Goal: Task Accomplishment & Management: Complete application form

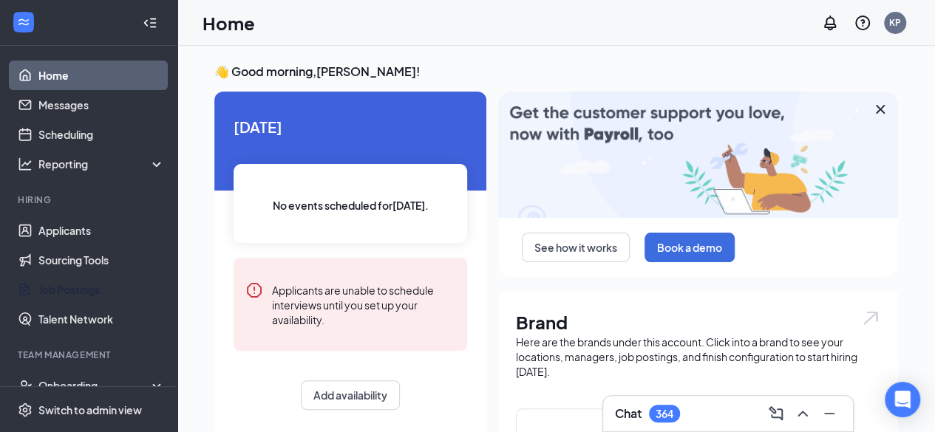
click at [103, 284] on link "Job Postings" at bounding box center [101, 290] width 126 height 30
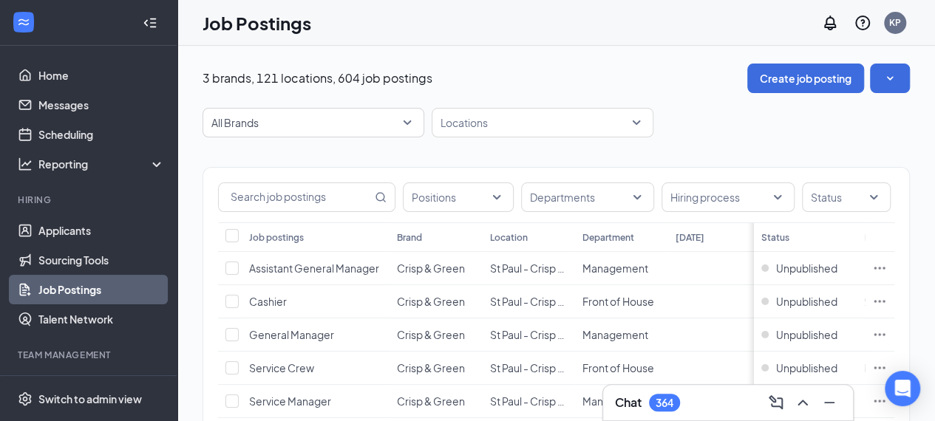
click at [349, 120] on span "All Brands" at bounding box center [306, 122] width 191 height 15
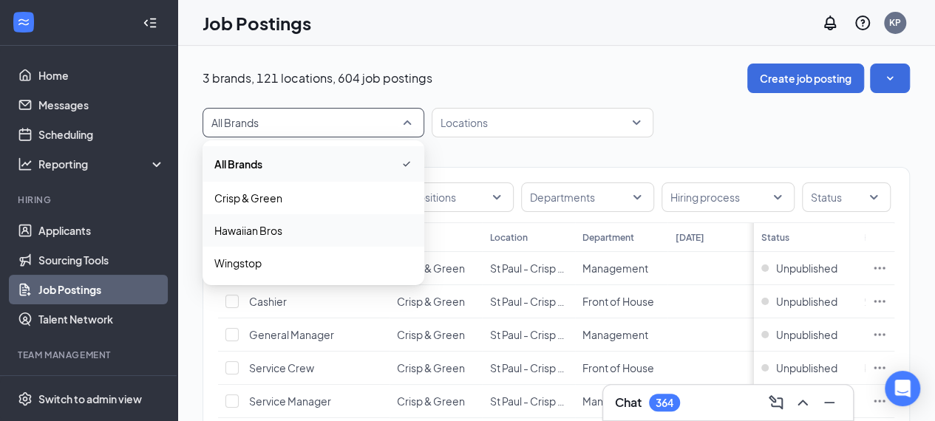
click at [275, 229] on p "Hawaiian Bros" at bounding box center [248, 230] width 68 height 15
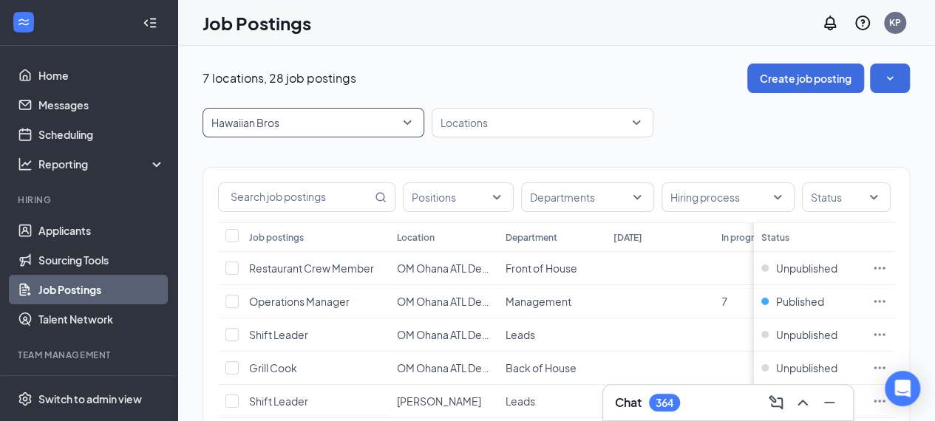
click at [503, 119] on div at bounding box center [535, 123] width 200 height 24
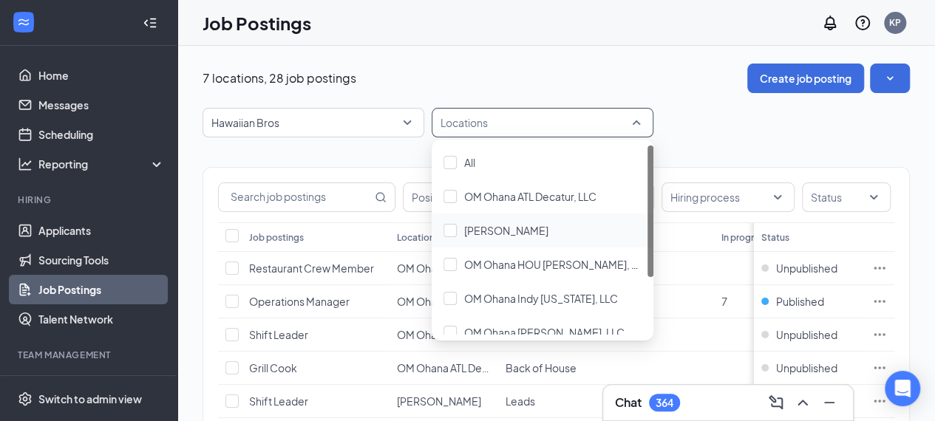
drag, startPoint x: 568, startPoint y: 239, endPoint x: 562, endPoint y: 234, distance: 8.0
click at [568, 239] on div "[PERSON_NAME]" at bounding box center [543, 231] width 222 height 34
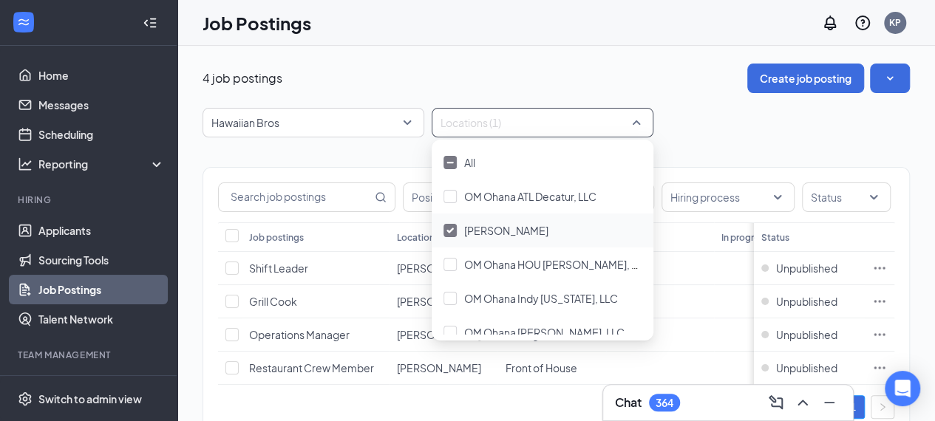
click at [334, 150] on div "Positions Departments Hiring process Status Job postings Location Department [D…" at bounding box center [556, 293] width 707 height 312
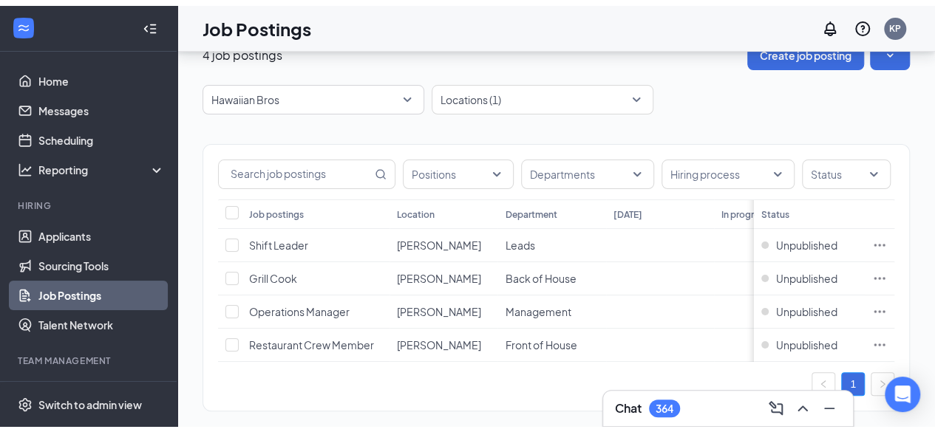
scroll to position [55, 0]
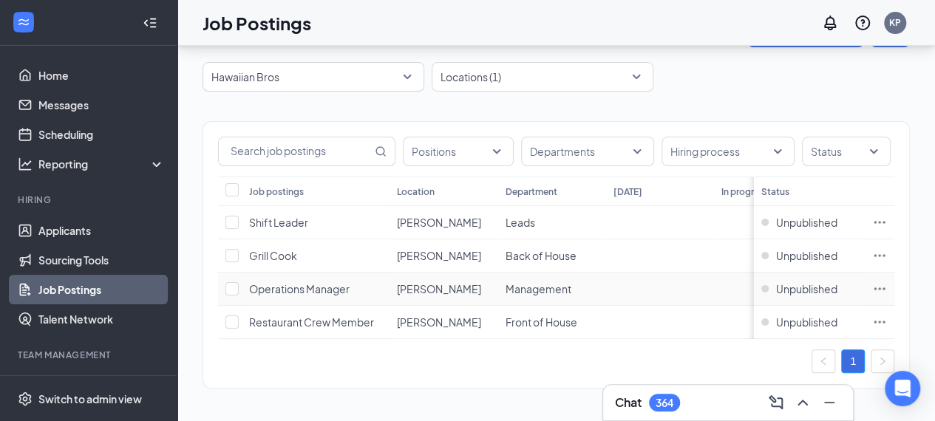
click at [361, 290] on td "Operations Manager" at bounding box center [316, 289] width 148 height 33
click at [324, 283] on span "Operations Manager" at bounding box center [299, 288] width 101 height 13
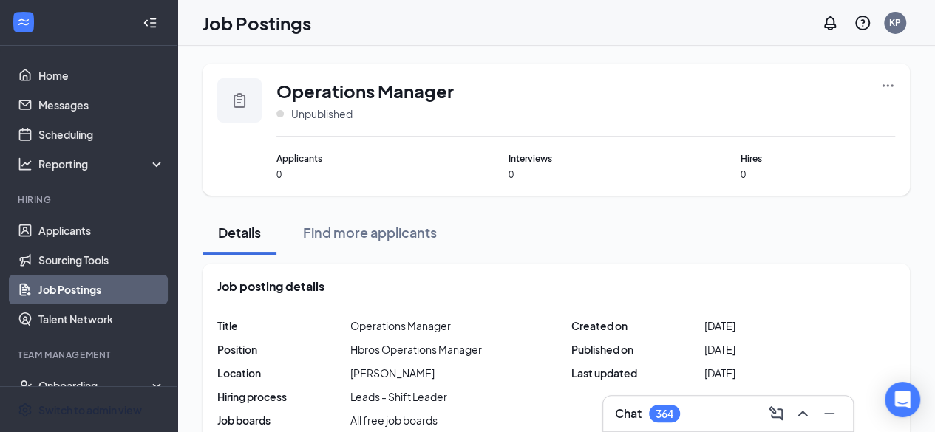
click at [112, 407] on div "Switch to admin view" at bounding box center [89, 410] width 103 height 15
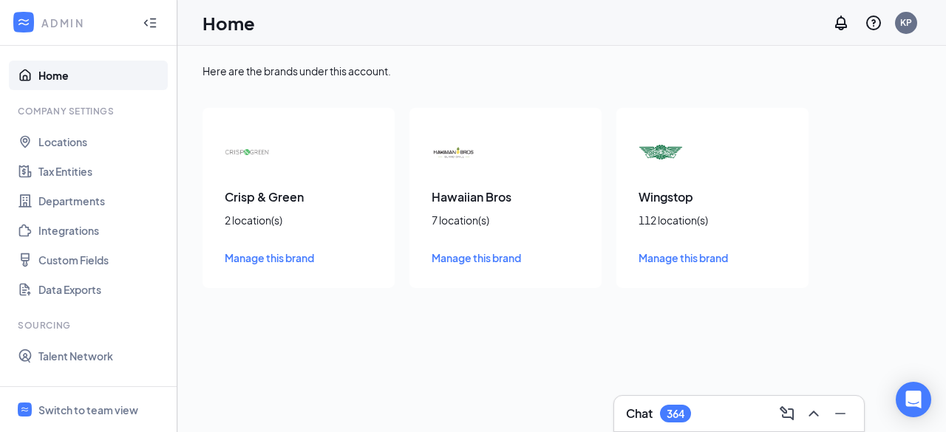
click at [464, 262] on span "Manage this brand" at bounding box center [476, 257] width 89 height 13
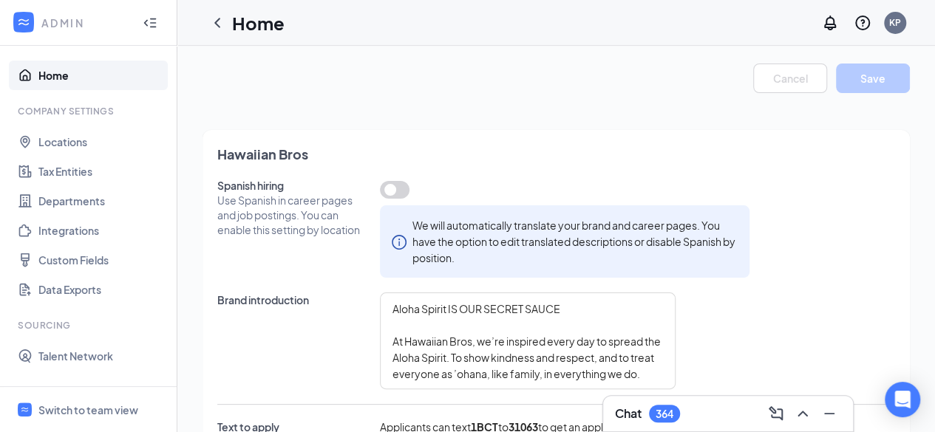
type textarea "Aloha Spirit IS OUR SECRET SAUCE At Hawaiian Bros, we’re inspired every day to …"
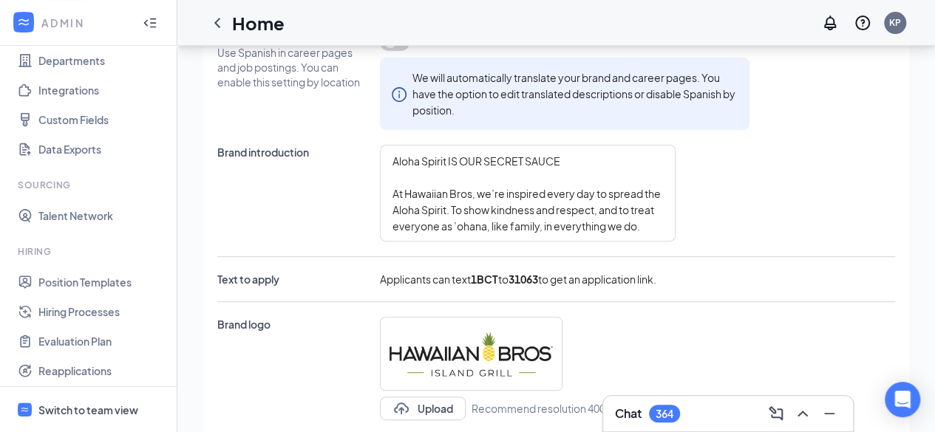
scroll to position [86, 0]
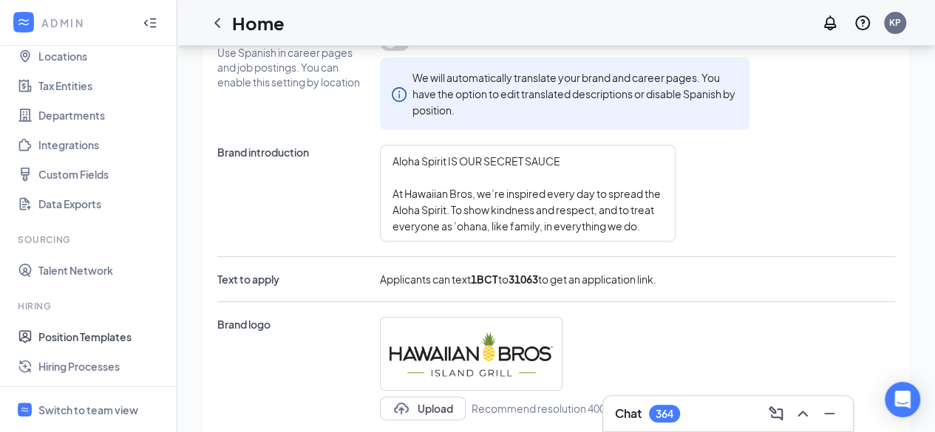
click at [122, 346] on link "Position Templates" at bounding box center [101, 337] width 126 height 30
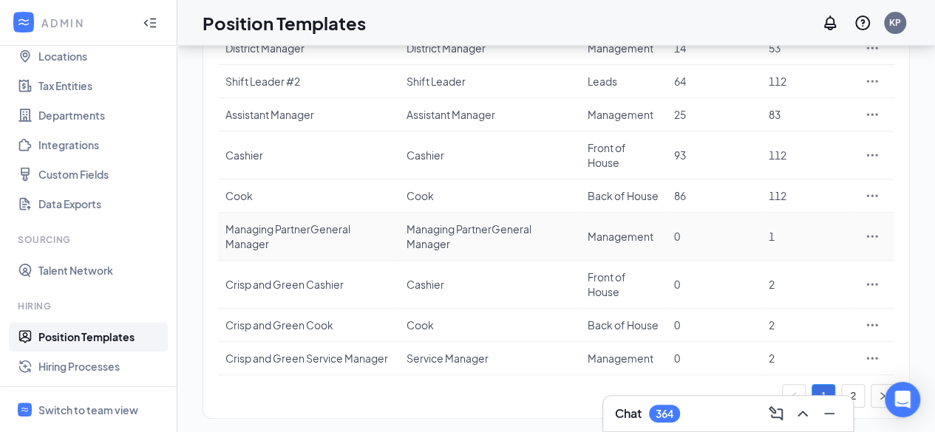
scroll to position [259, 0]
click at [881, 394] on icon "right" at bounding box center [882, 395] width 4 height 7
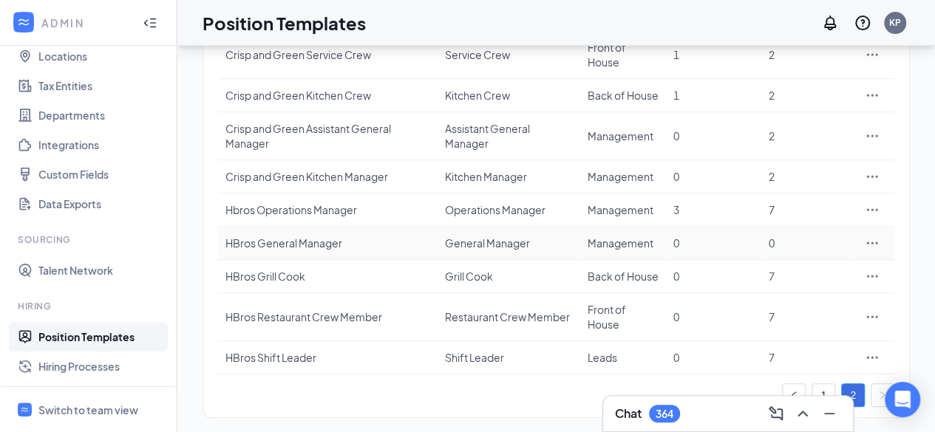
click at [349, 250] on td "HBros General Manager" at bounding box center [328, 243] width 220 height 33
click at [301, 245] on div "HBros General Manager" at bounding box center [327, 243] width 205 height 15
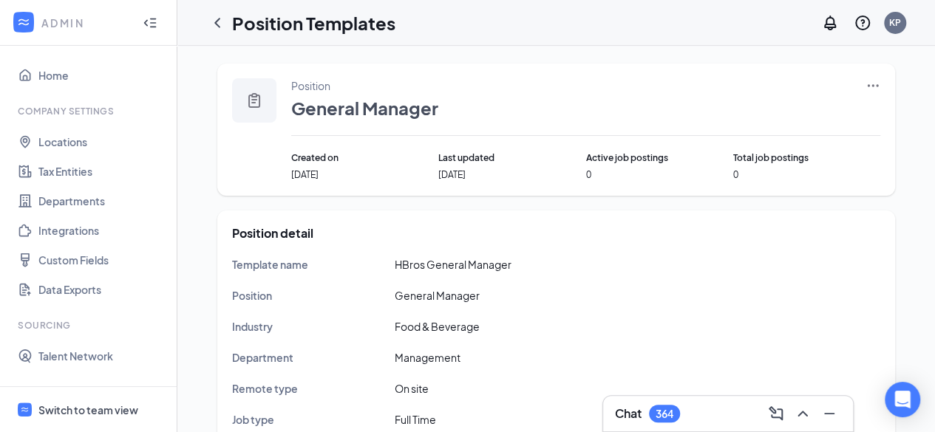
click at [58, 405] on div "Switch to team view" at bounding box center [88, 410] width 100 height 15
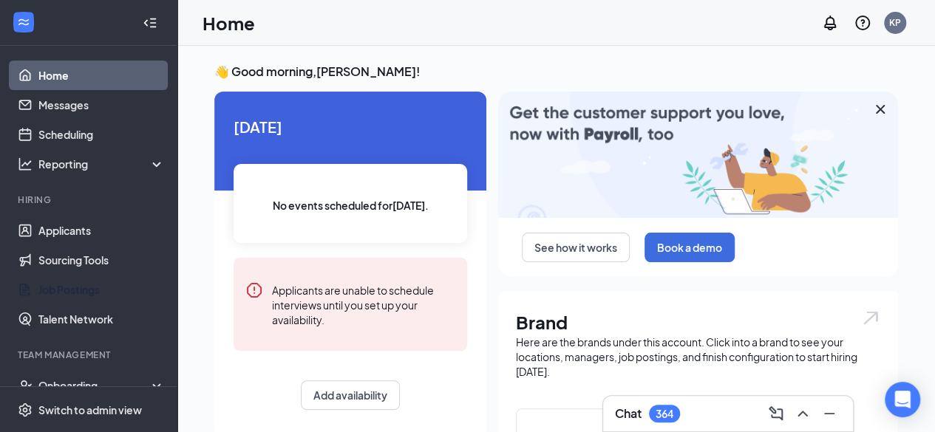
click at [92, 295] on link "Job Postings" at bounding box center [101, 290] width 126 height 30
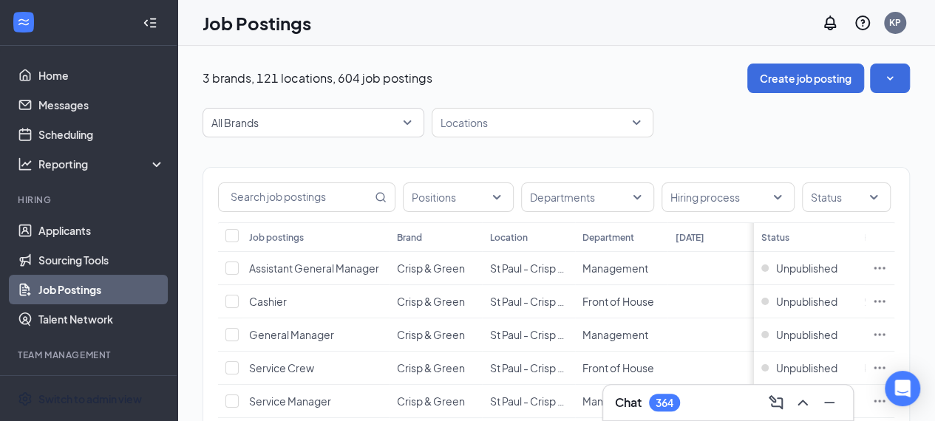
click at [93, 407] on div "Switch to admin view" at bounding box center [89, 399] width 103 height 15
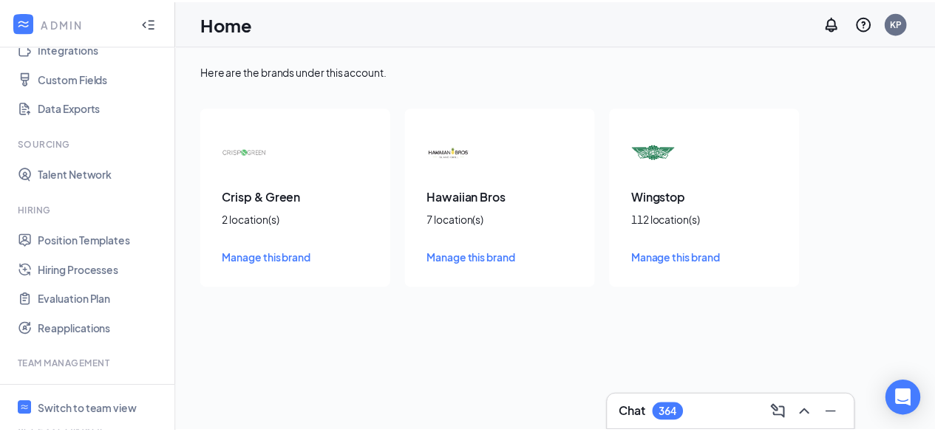
scroll to position [160, 0]
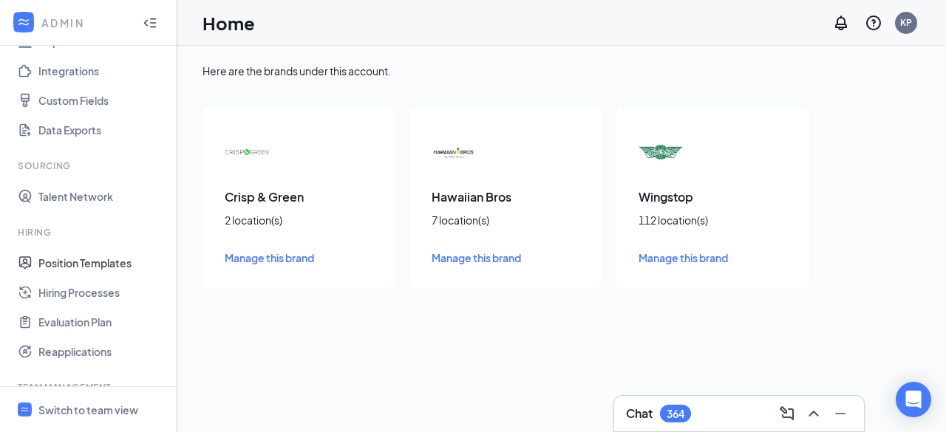
click at [115, 268] on link "Position Templates" at bounding box center [101, 263] width 126 height 30
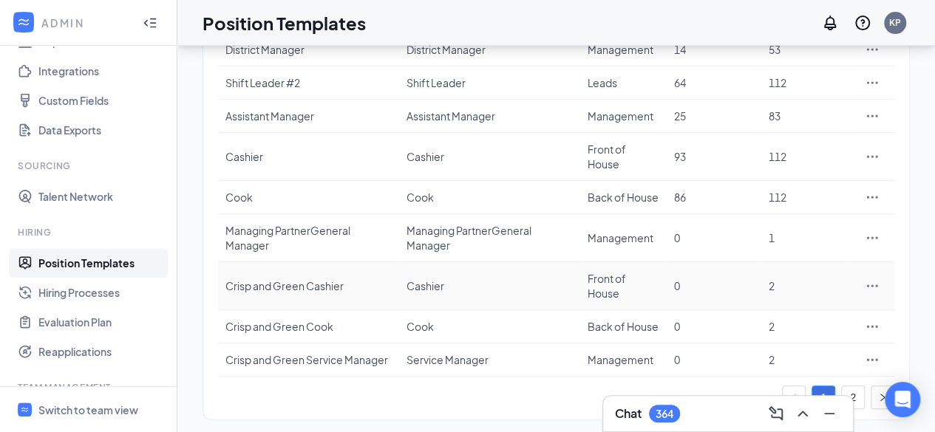
scroll to position [259, 0]
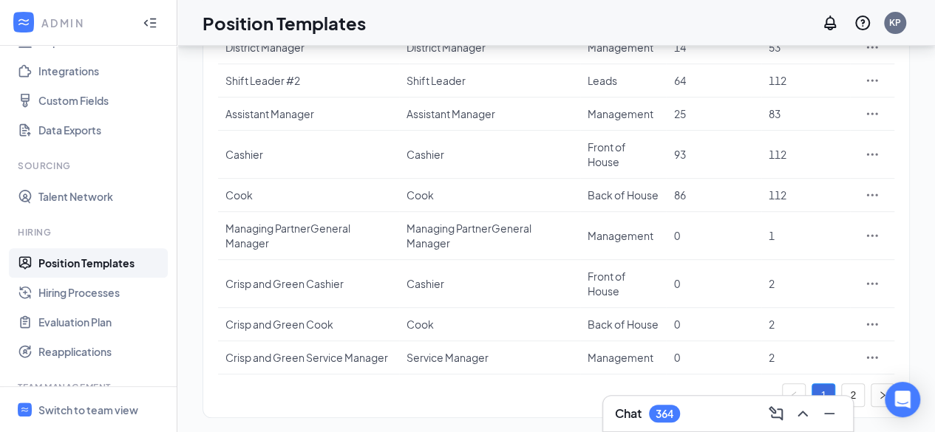
click at [857, 395] on link "2" at bounding box center [853, 395] width 22 height 22
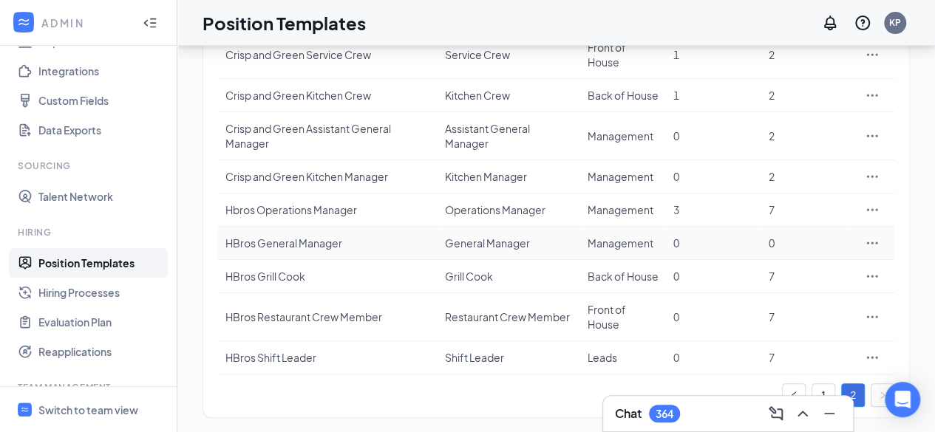
click at [367, 243] on div "HBros General Manager" at bounding box center [327, 243] width 205 height 15
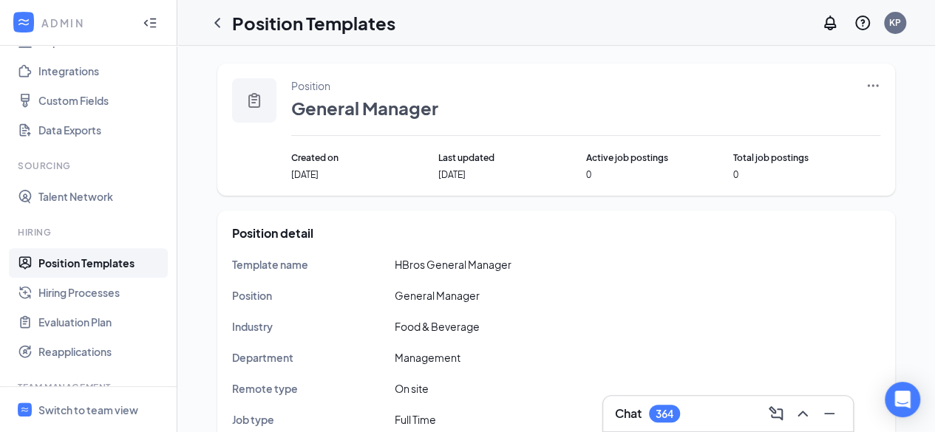
drag, startPoint x: 392, startPoint y: 251, endPoint x: 650, endPoint y: 259, distance: 258.8
click at [637, 259] on div "Template name HBros General Manager" at bounding box center [556, 264] width 648 height 16
click at [880, 94] on div at bounding box center [873, 99] width 15 height 42
click at [874, 84] on icon "Ellipses" at bounding box center [873, 85] width 15 height 15
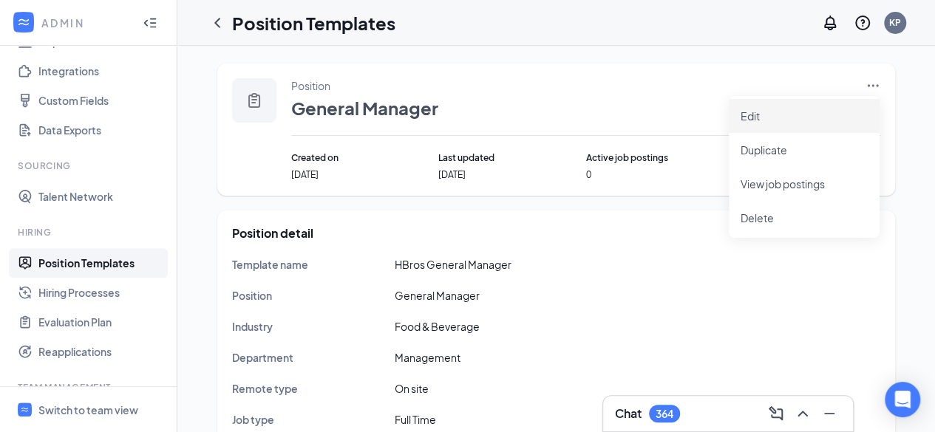
click at [752, 115] on span "Edit" at bounding box center [750, 115] width 19 height 13
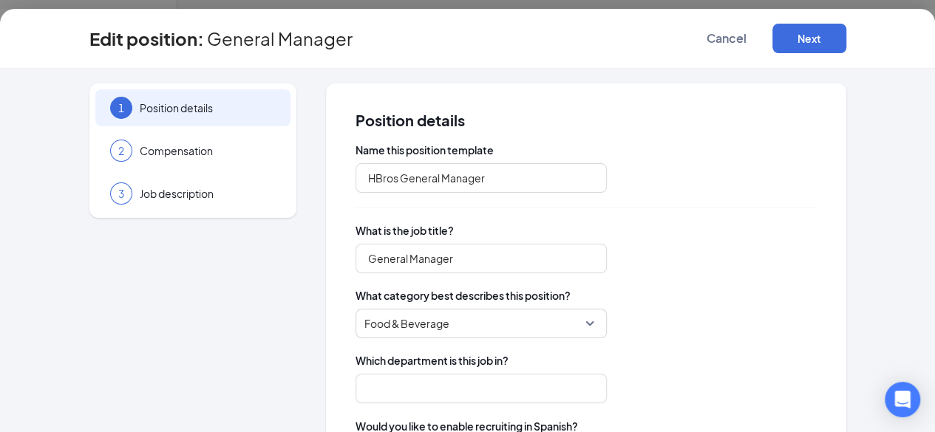
type input "Management"
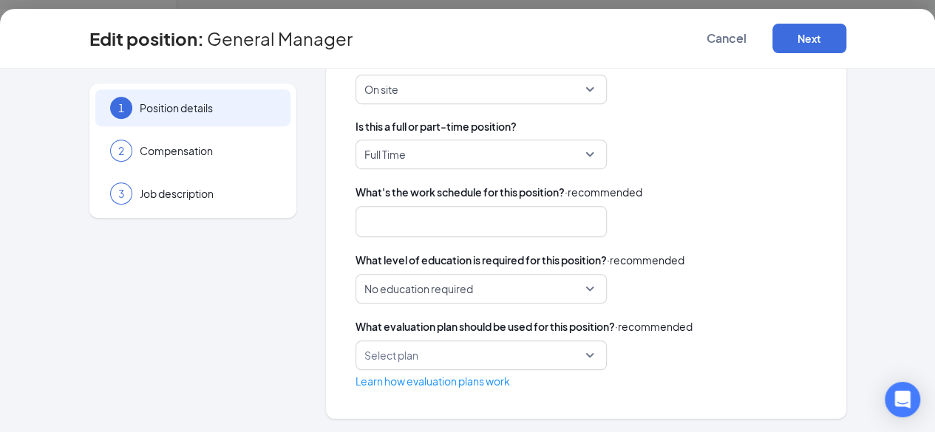
scroll to position [148, 0]
click at [846, 44] on button "Next" at bounding box center [809, 39] width 74 height 30
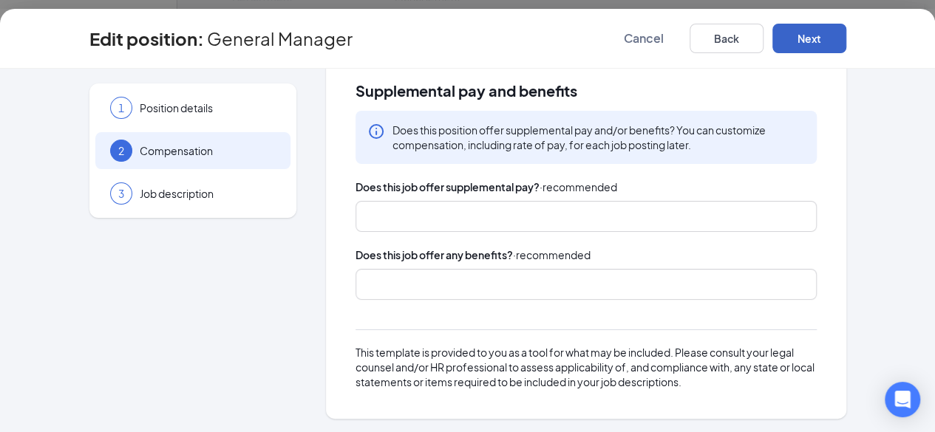
scroll to position [443, 0]
click at [846, 40] on button "Next" at bounding box center [809, 39] width 74 height 30
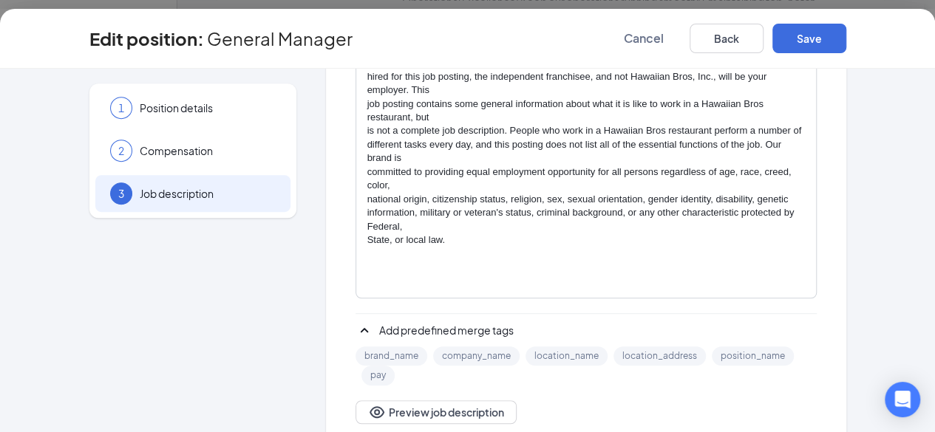
scroll to position [1183, 0]
click at [846, 45] on button "Save" at bounding box center [809, 39] width 74 height 30
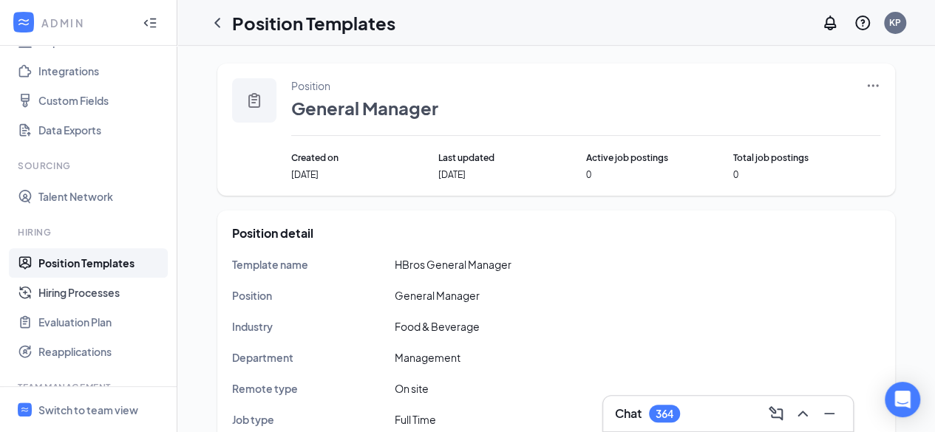
click at [117, 296] on link "Hiring Processes" at bounding box center [101, 293] width 126 height 30
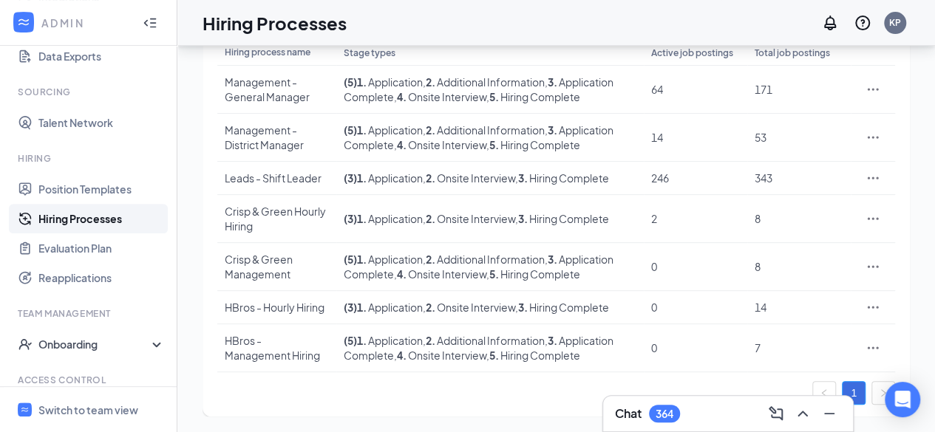
scroll to position [307, 0]
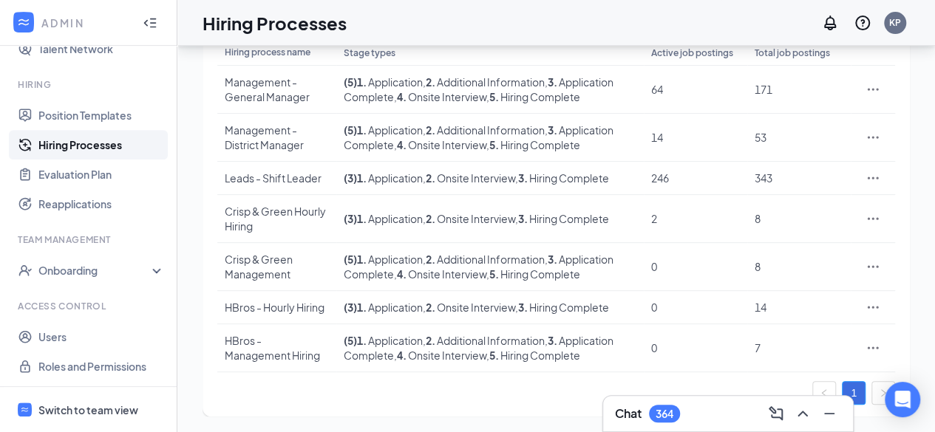
click at [129, 404] on div "Switch to team view" at bounding box center [88, 410] width 100 height 15
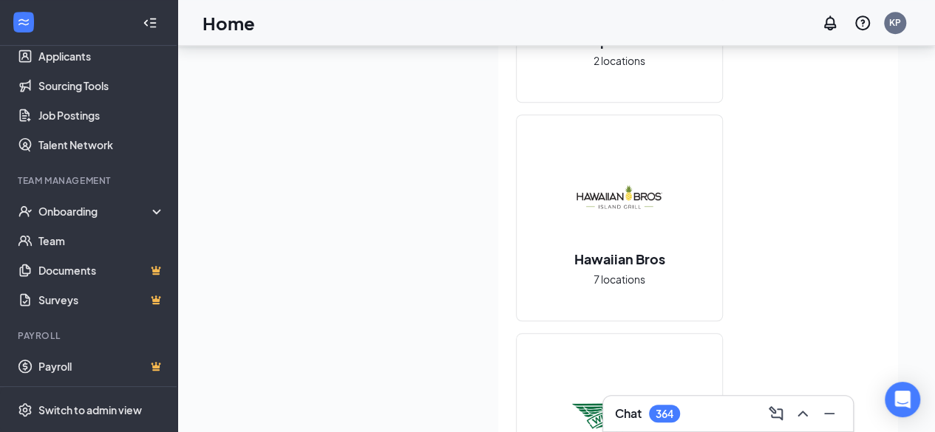
scroll to position [517, 0]
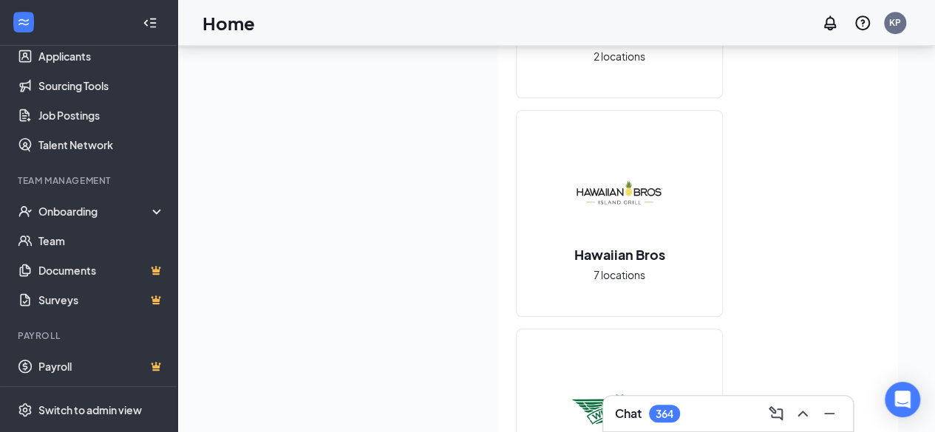
click at [656, 245] on h2 "Hawaiian Bros" at bounding box center [620, 254] width 120 height 18
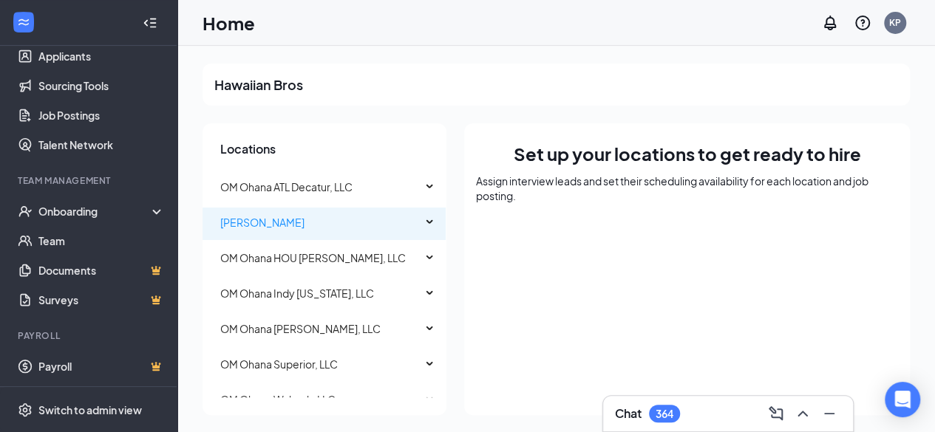
click at [326, 224] on span "[PERSON_NAME]" at bounding box center [320, 223] width 201 height 30
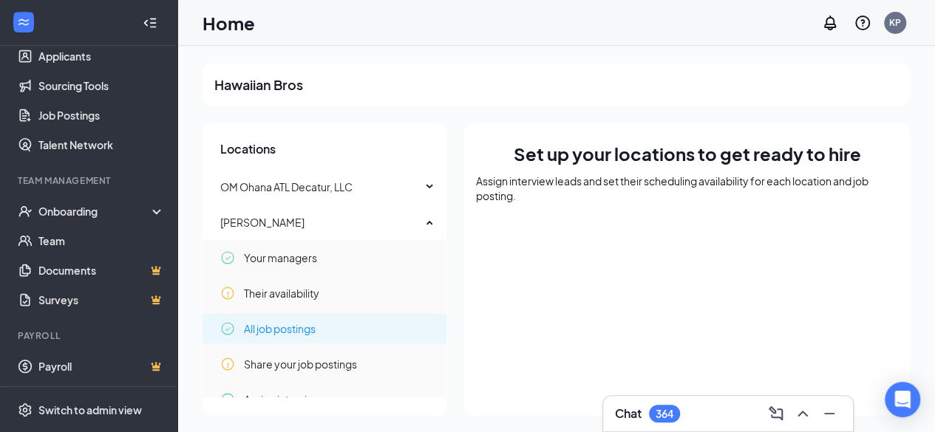
click at [315, 330] on span "All job postings" at bounding box center [280, 329] width 72 height 30
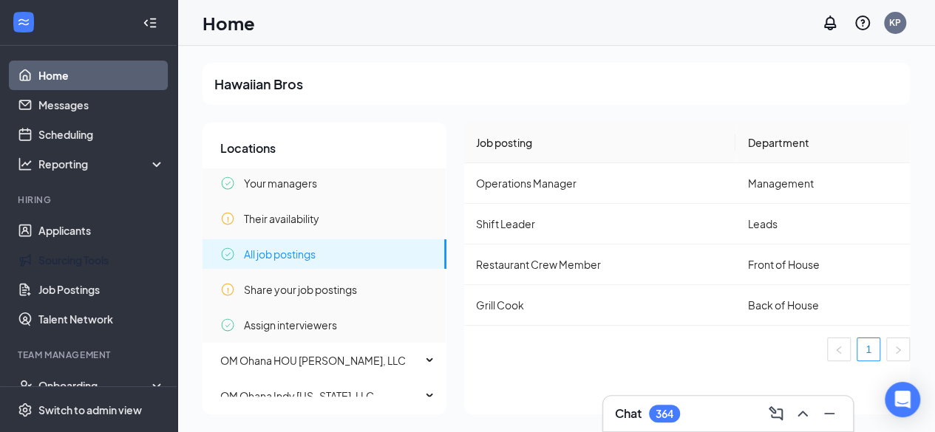
click at [90, 283] on link "Job Postings" at bounding box center [101, 290] width 126 height 30
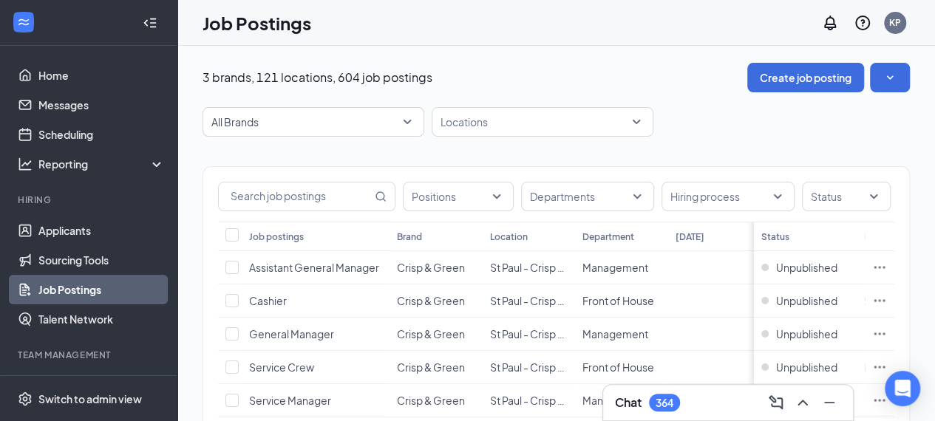
click at [387, 129] on span "All Brands" at bounding box center [306, 122] width 191 height 15
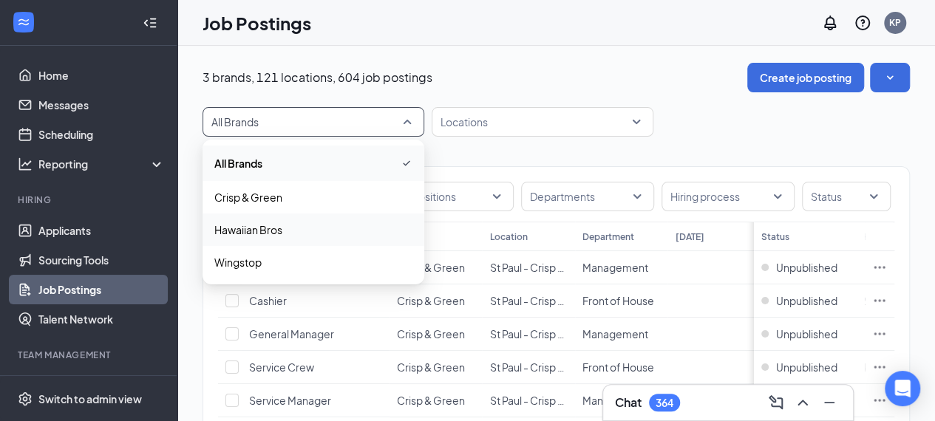
click at [282, 229] on p "Hawaiian Bros" at bounding box center [248, 229] width 68 height 15
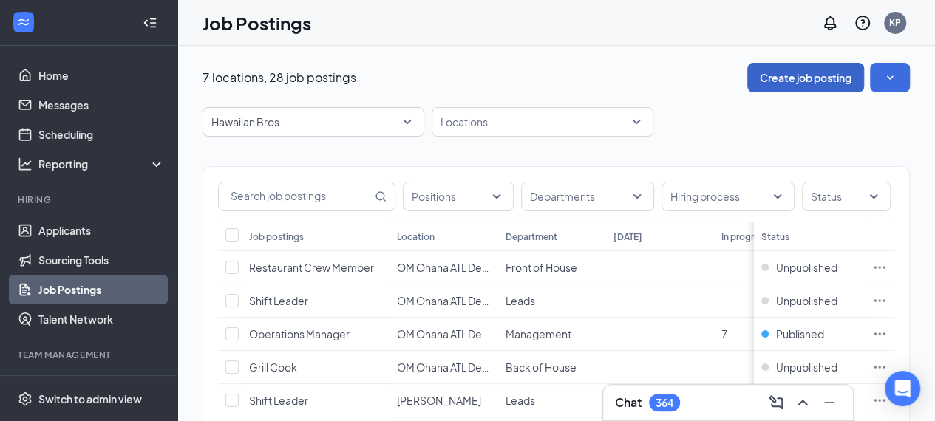
click at [800, 86] on button "Create job posting" at bounding box center [805, 78] width 117 height 30
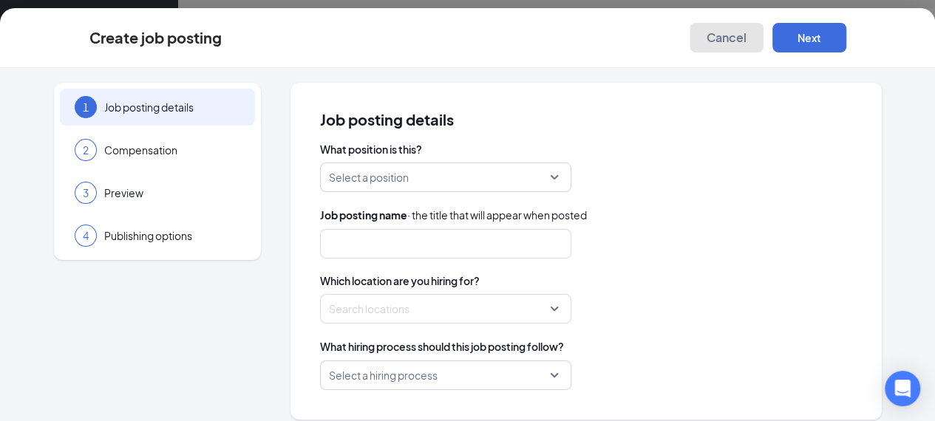
click at [764, 47] on button "Cancel" at bounding box center [727, 38] width 74 height 30
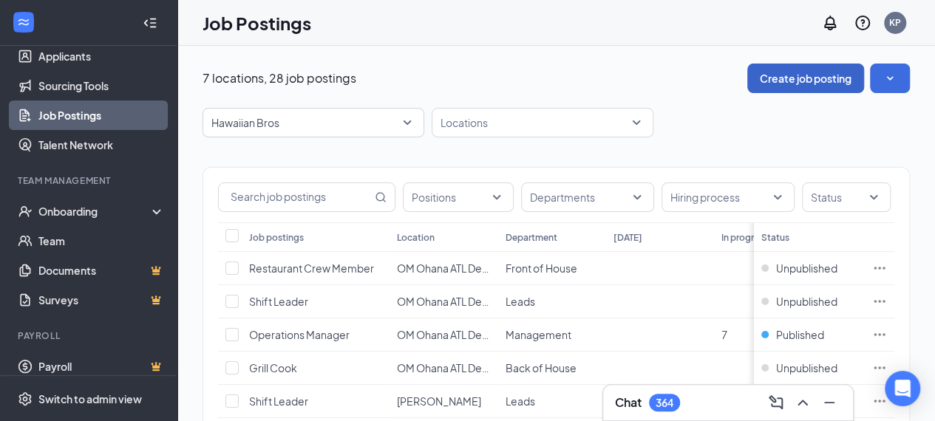
click at [791, 78] on button "Create job posting" at bounding box center [805, 79] width 117 height 30
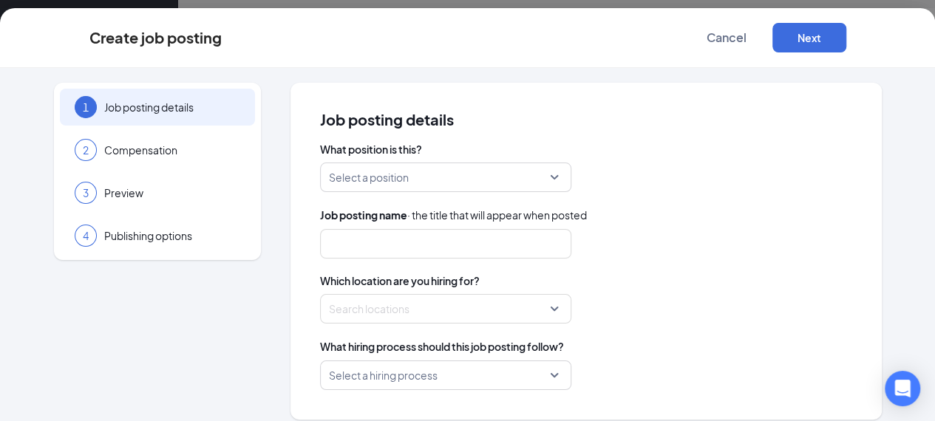
click at [435, 175] on input "search" at bounding box center [440, 177] width 223 height 28
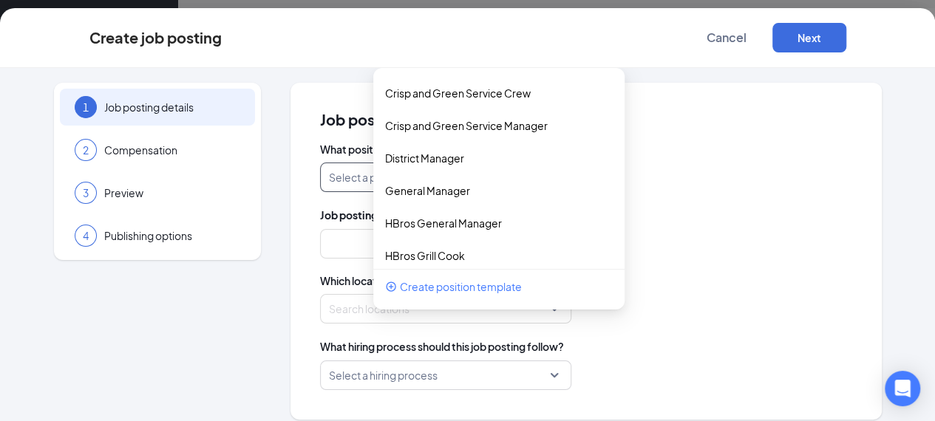
scroll to position [296, 0]
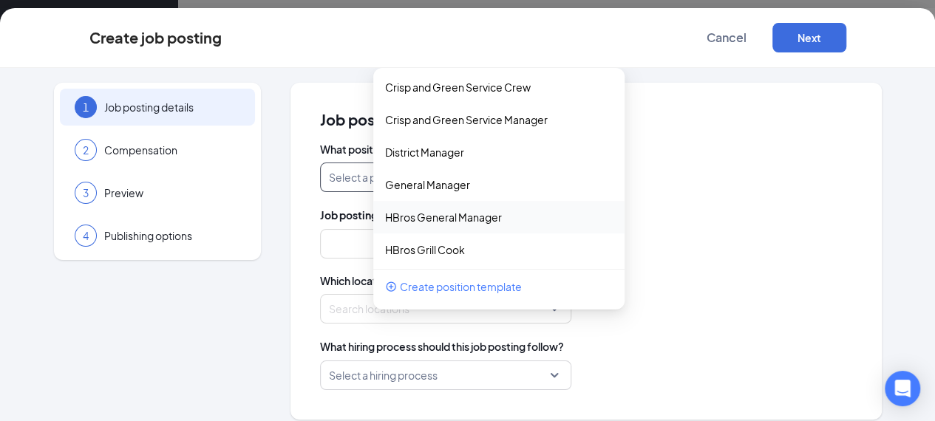
click at [600, 216] on div "Job posting name · the title that will appear when posted" at bounding box center [586, 215] width 532 height 16
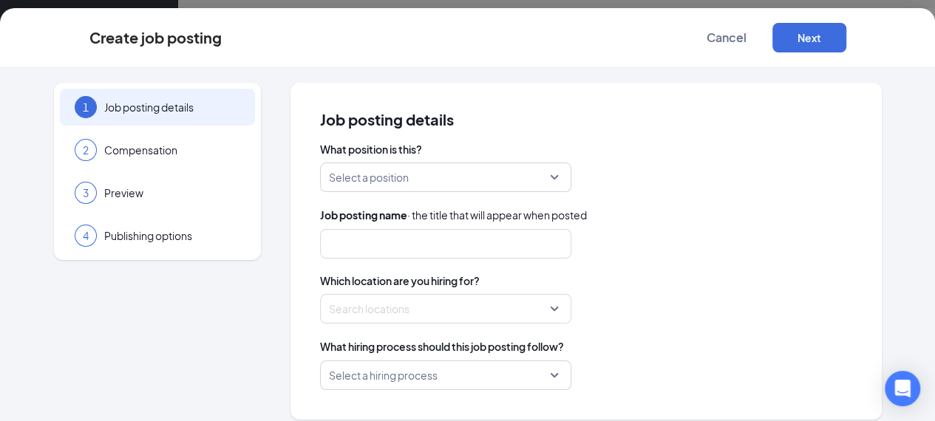
click at [451, 183] on input "search" at bounding box center [440, 177] width 223 height 28
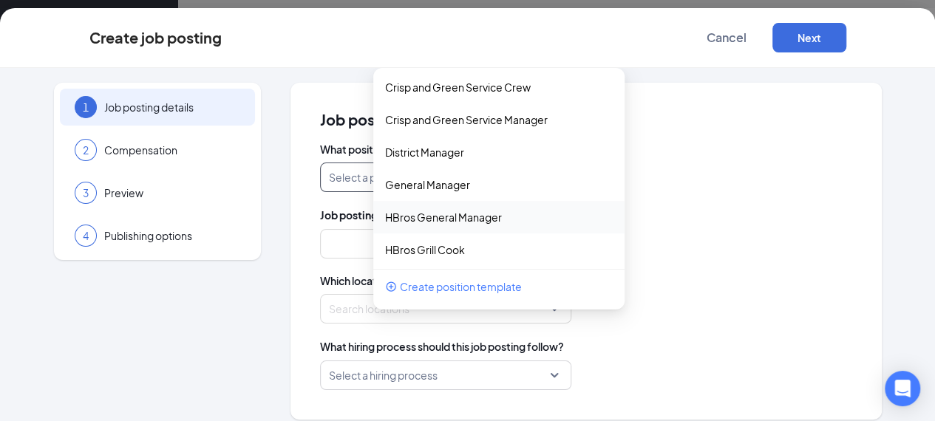
click at [439, 218] on p "HBros General Manager" at bounding box center [443, 217] width 117 height 15
type input "General Manager"
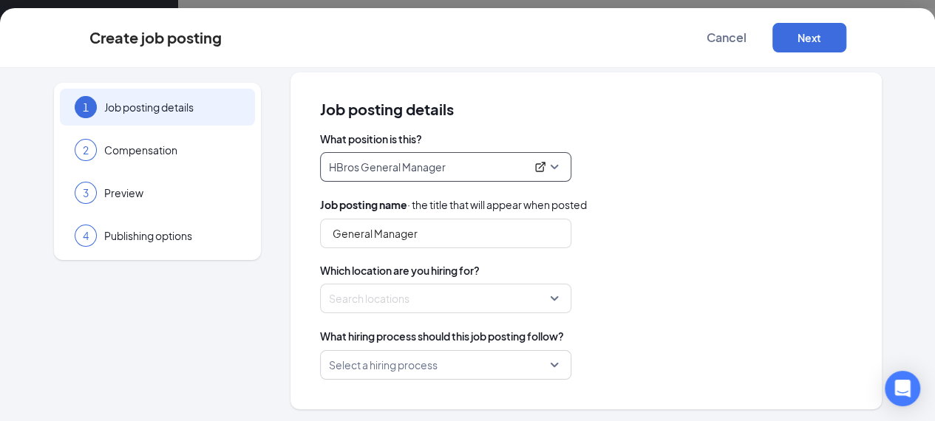
scroll to position [13, 0]
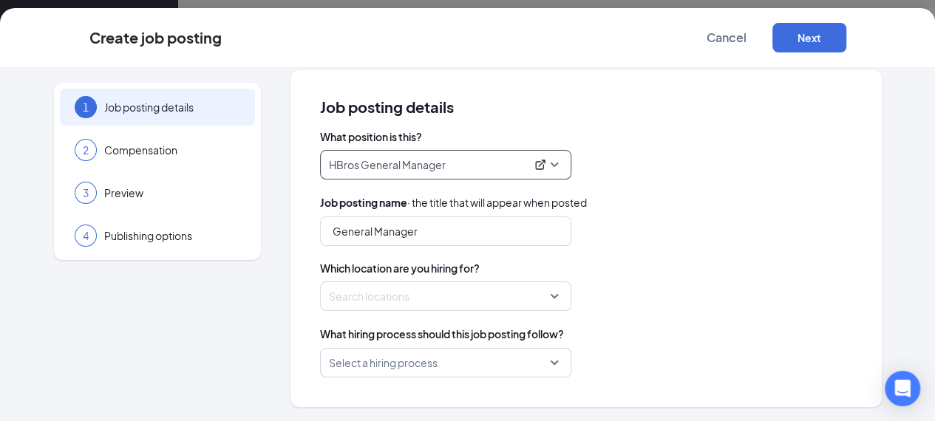
click at [480, 298] on div at bounding box center [441, 297] width 223 height 24
click at [554, 299] on div "Search locations" at bounding box center [445, 297] width 251 height 30
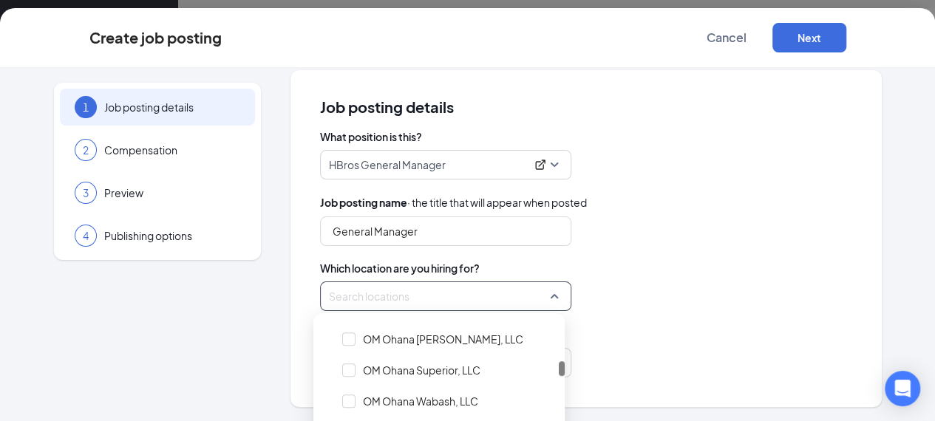
scroll to position [665, 0]
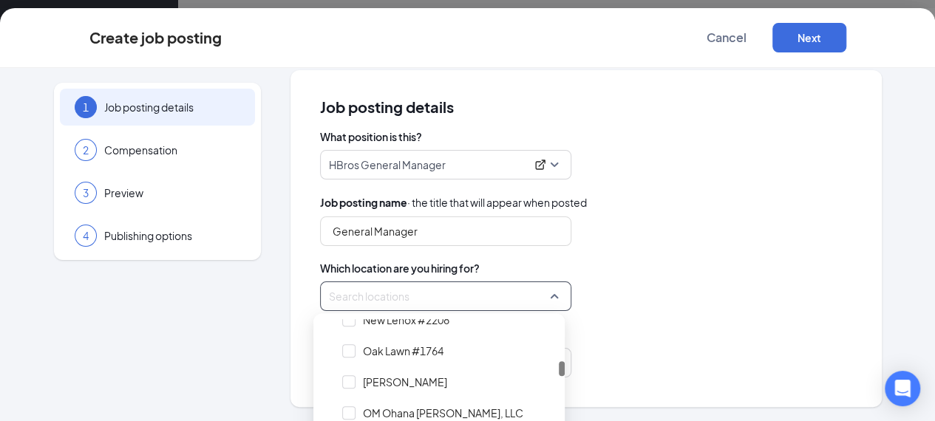
click at [352, 388] on div at bounding box center [348, 381] width 13 height 13
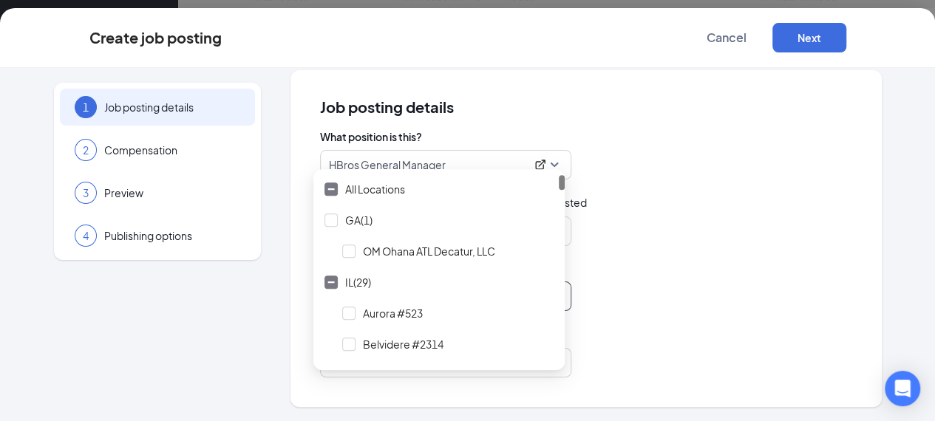
scroll to position [304, 0]
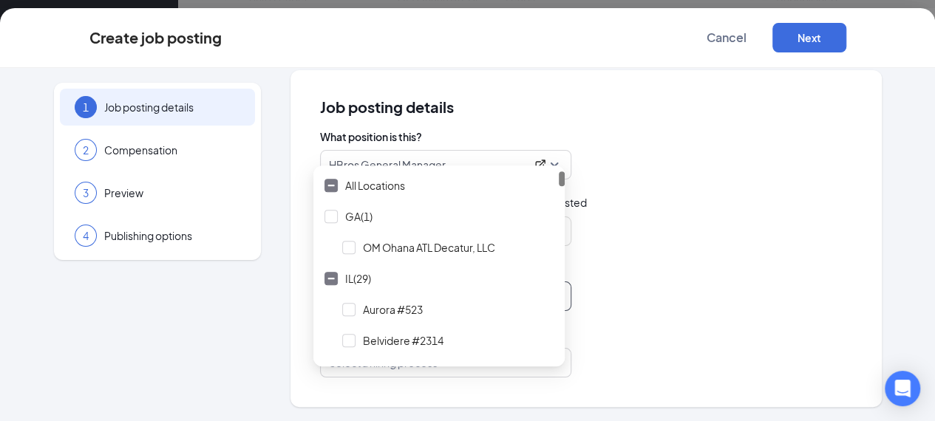
click at [658, 310] on div "What position is this? HBros General Manager 16732 250141 250682 Assistant Mana…" at bounding box center [586, 253] width 532 height 248
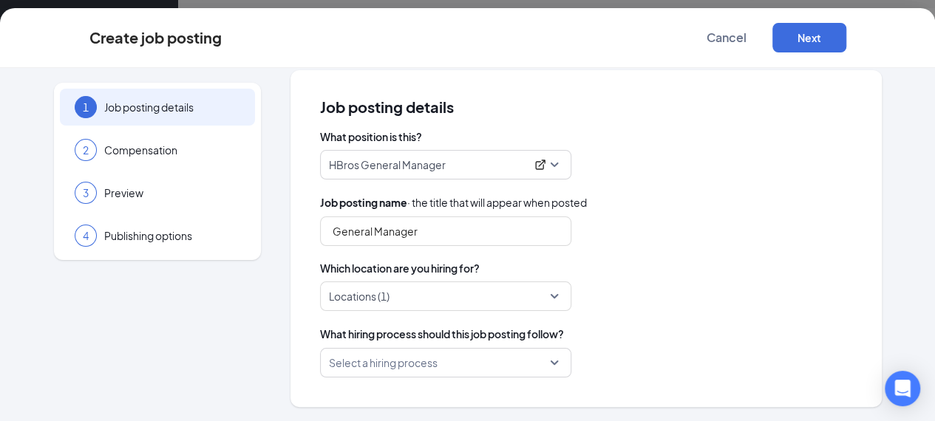
scroll to position [378, 0]
click at [552, 363] on div "Select a hiring process" at bounding box center [445, 363] width 251 height 30
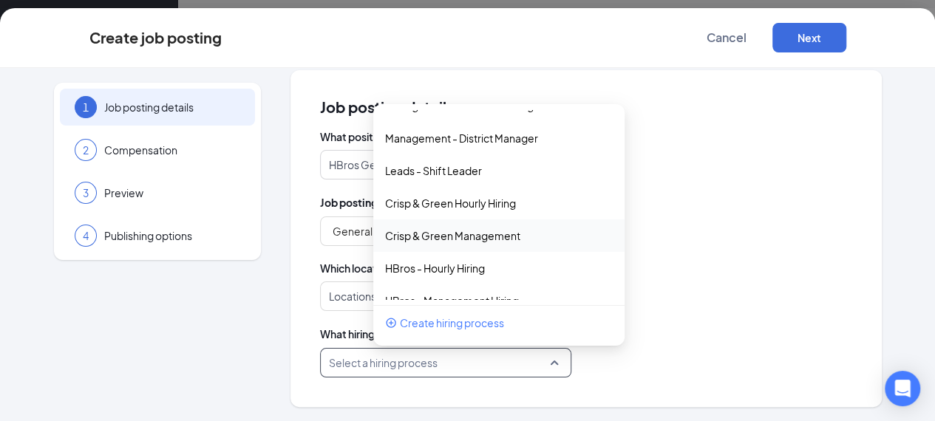
scroll to position [38, 0]
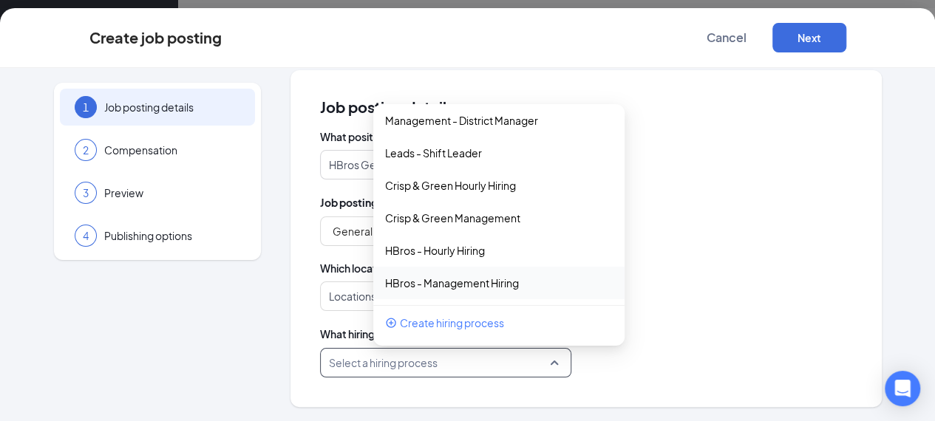
click at [461, 280] on p "HBros - Management Hiring" at bounding box center [452, 283] width 134 height 15
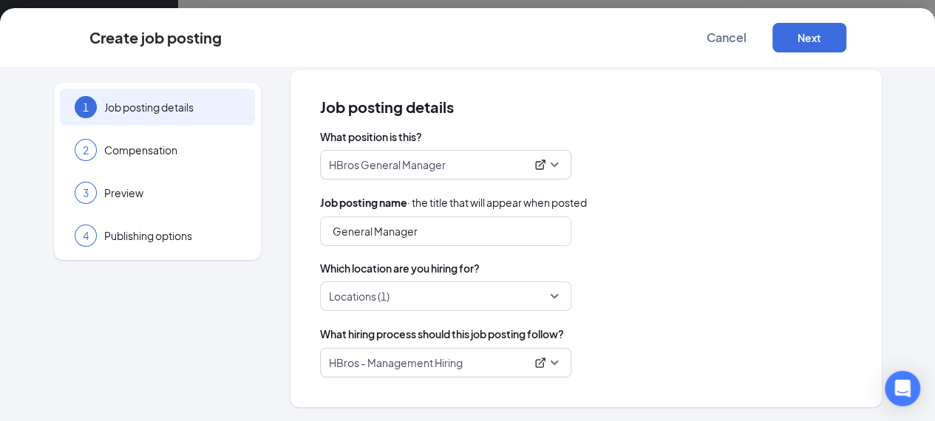
scroll to position [847, 0]
click at [846, 40] on button "Next" at bounding box center [809, 38] width 74 height 30
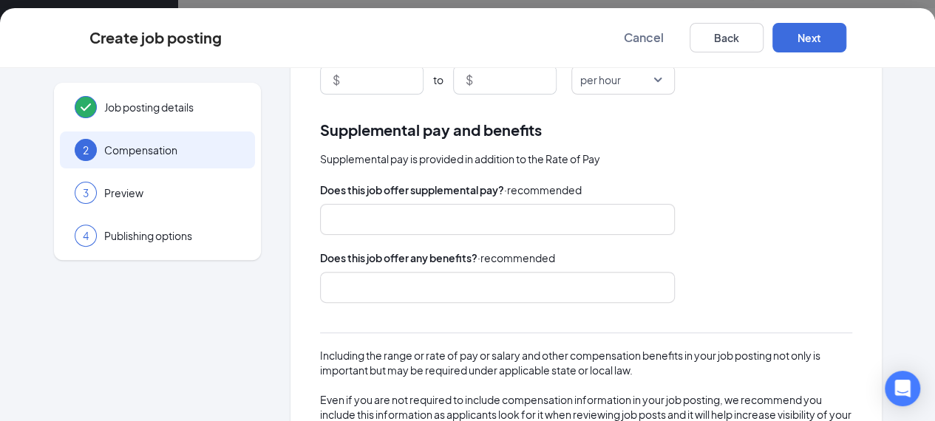
scroll to position [308, 0]
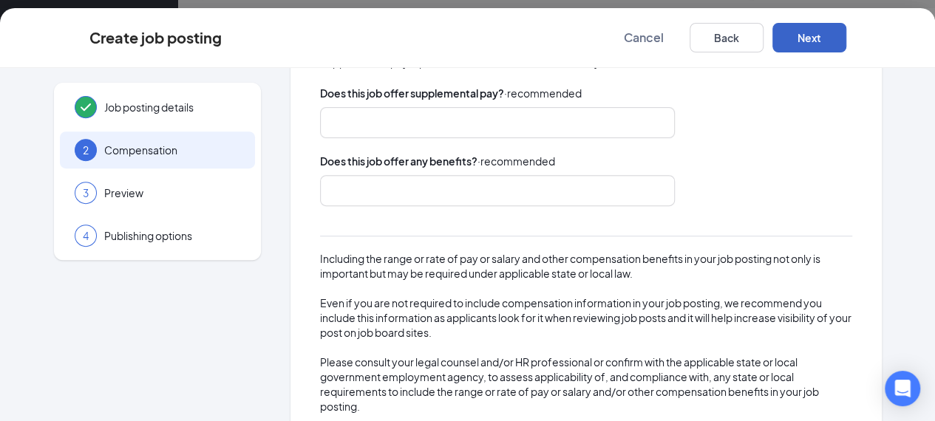
click at [846, 48] on button "Next" at bounding box center [809, 38] width 74 height 30
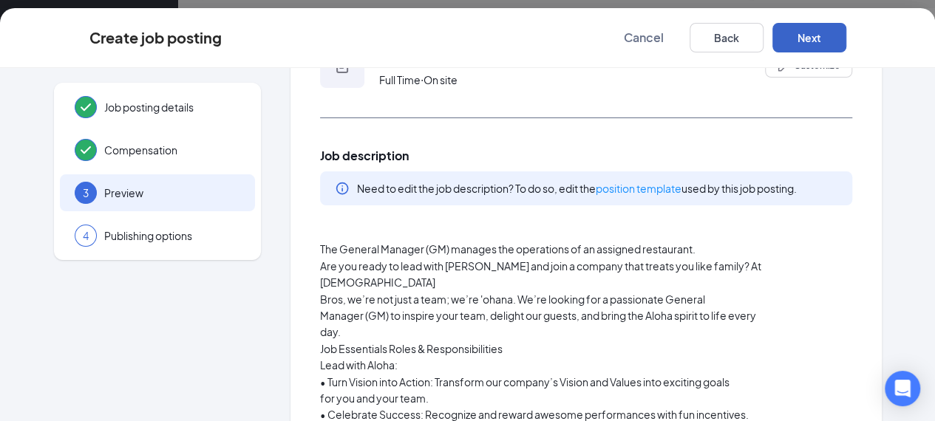
scroll to position [0, 0]
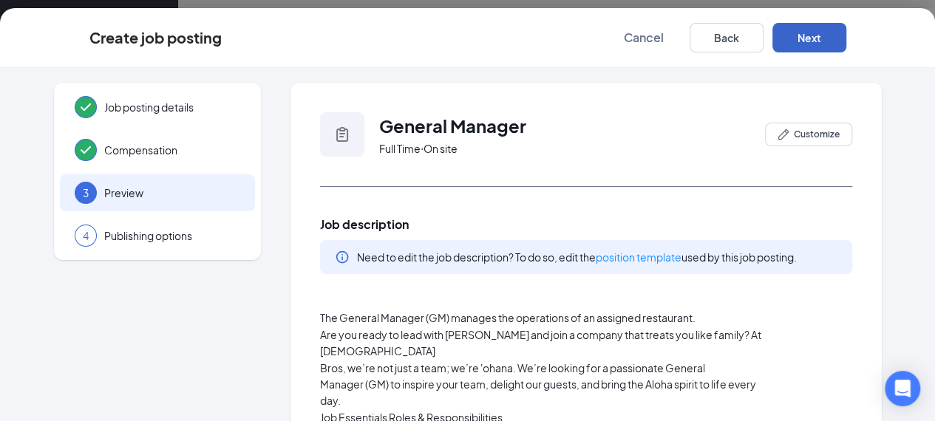
click at [846, 47] on button "Next" at bounding box center [809, 38] width 74 height 30
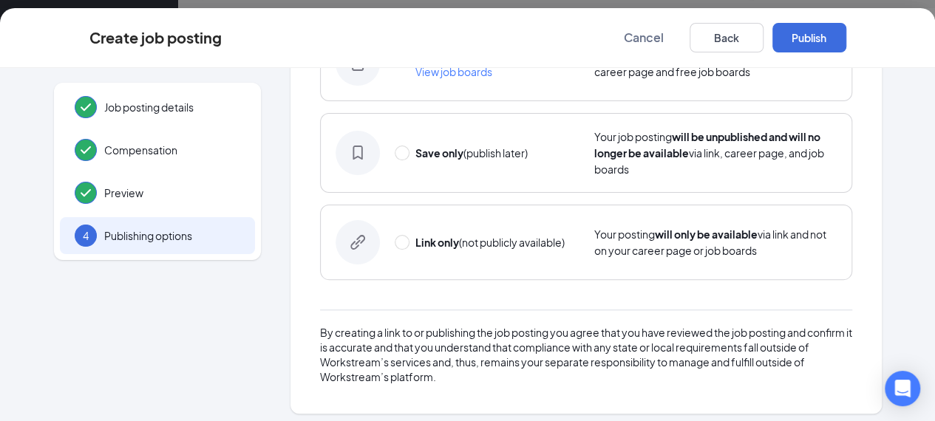
scroll to position [148, 0]
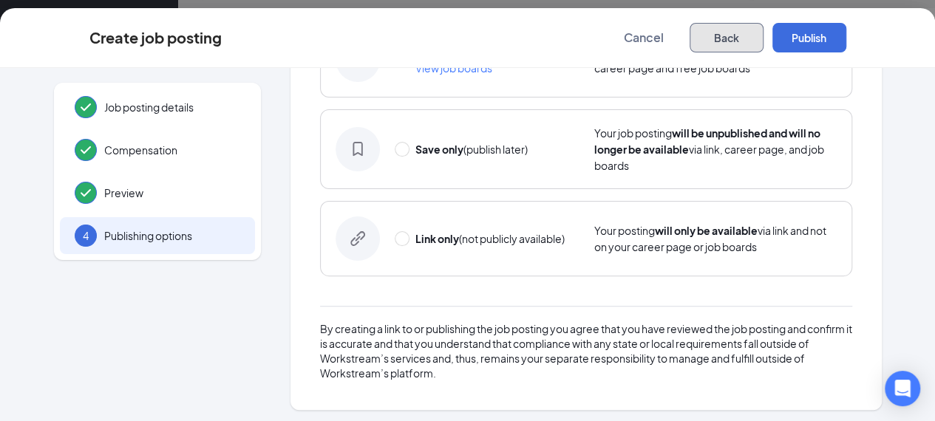
click at [764, 44] on button "Back" at bounding box center [727, 38] width 74 height 30
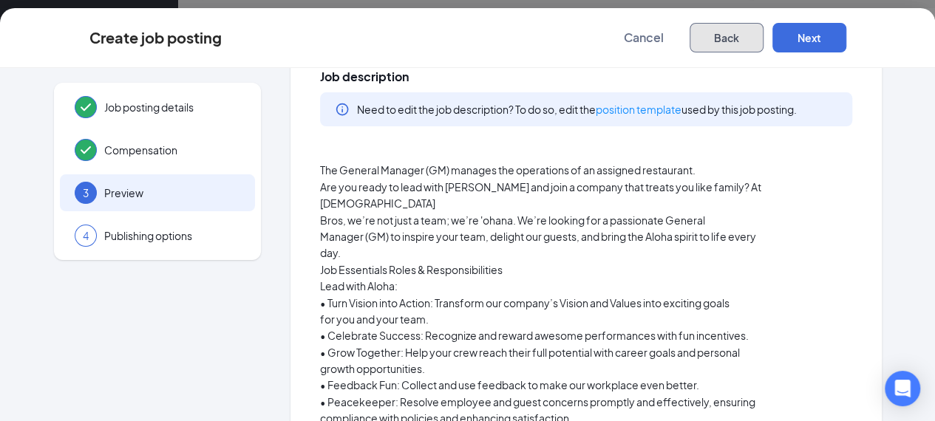
click at [764, 47] on button "Back" at bounding box center [727, 38] width 74 height 30
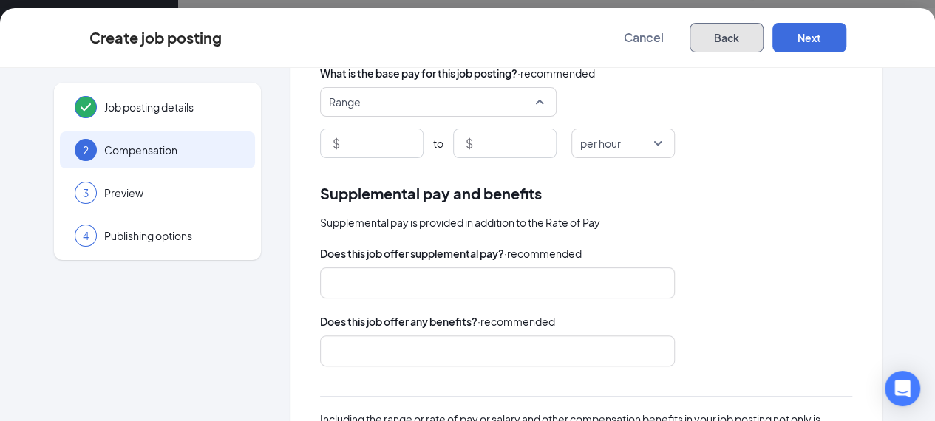
click at [493, 104] on span "Range" at bounding box center [431, 102] width 205 height 28
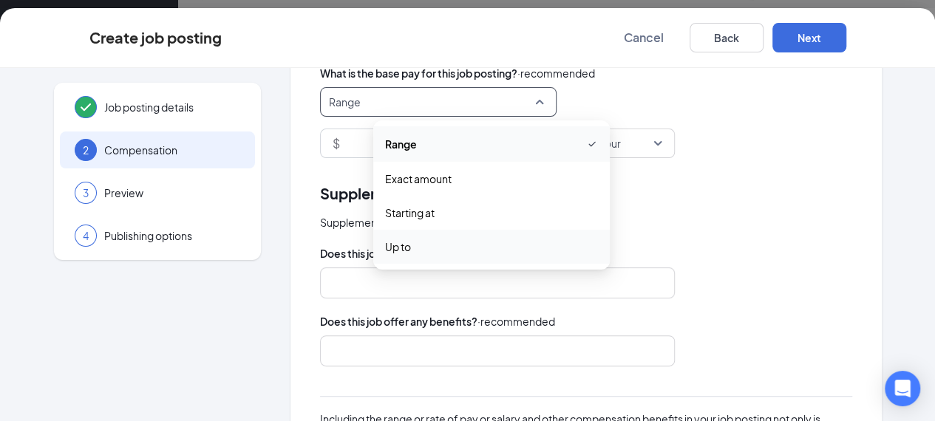
click at [715, 223] on div "Supplemental pay is provided in addition to the Rate of Pay" at bounding box center [586, 222] width 532 height 16
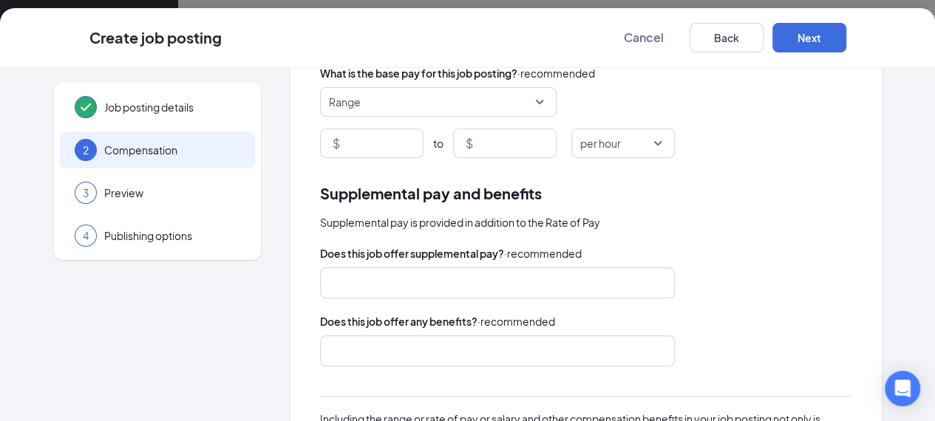
click at [624, 154] on span "per hour" at bounding box center [616, 143] width 72 height 28
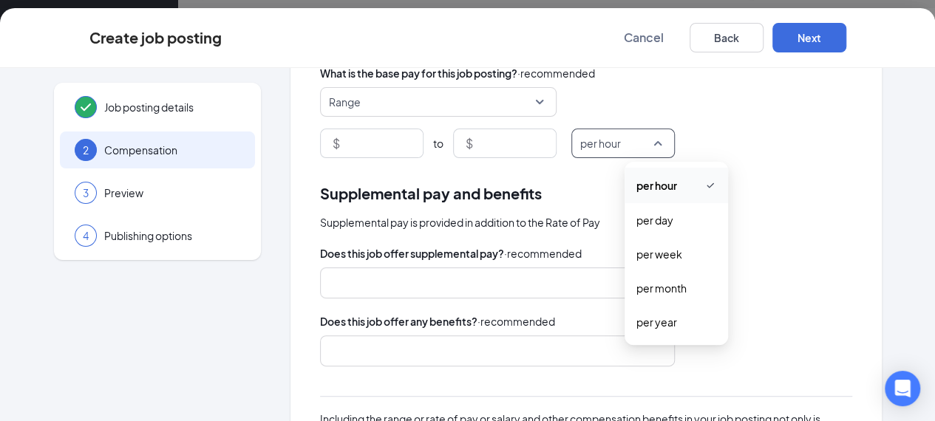
click at [751, 180] on div "Rate of pay Make sure your job post stands out. Applicants look for this inform…" at bounding box center [585, 269] width 591 height 668
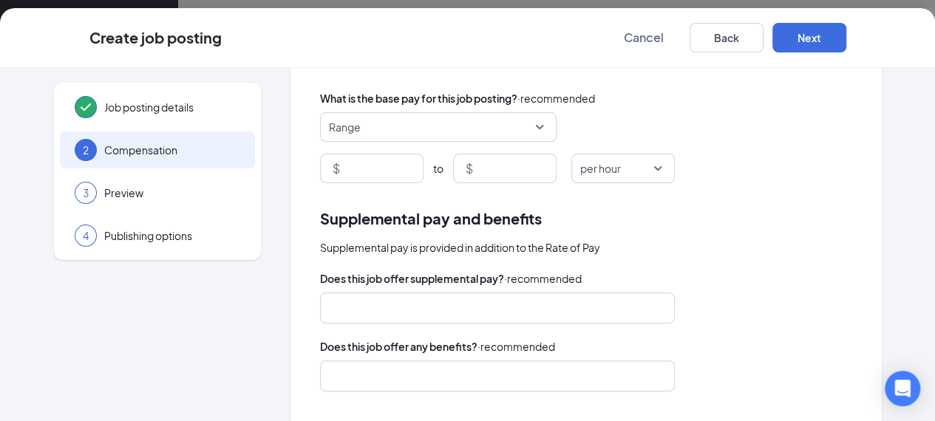
scroll to position [47, 0]
